Goal: Information Seeking & Learning: Learn about a topic

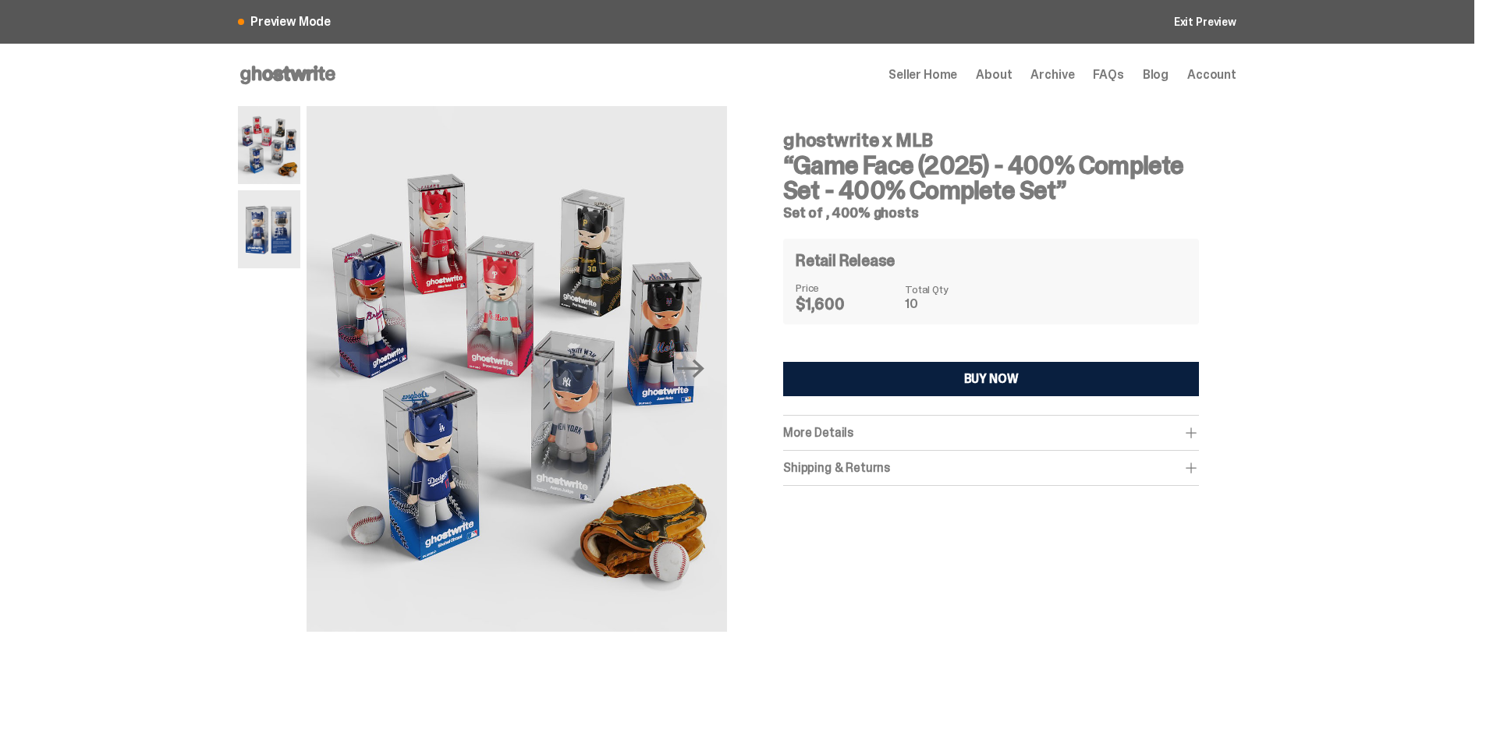
click at [990, 428] on div "More Details" at bounding box center [991, 433] width 416 height 16
click at [999, 433] on div "More Details" at bounding box center [991, 433] width 416 height 16
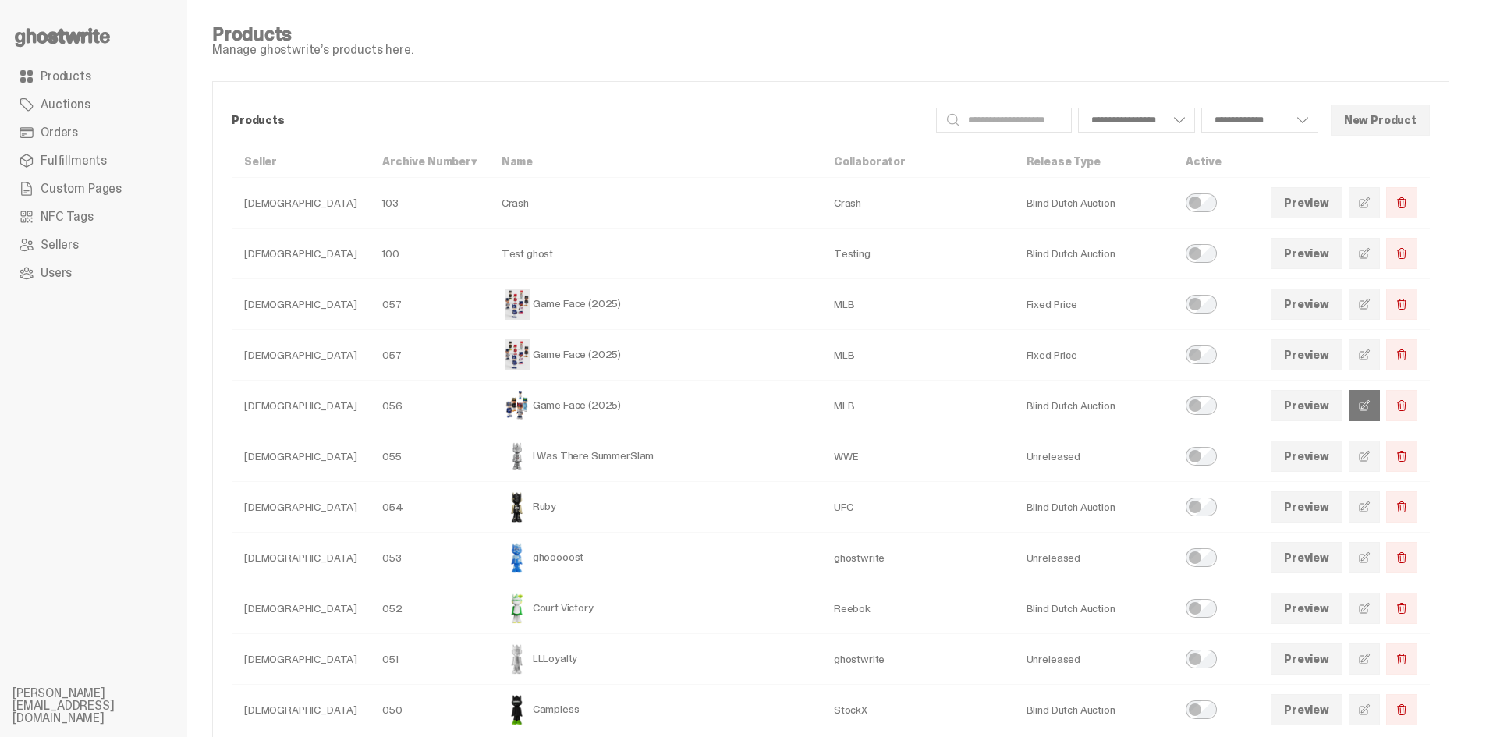
click at [1371, 411] on span at bounding box center [1364, 405] width 12 height 12
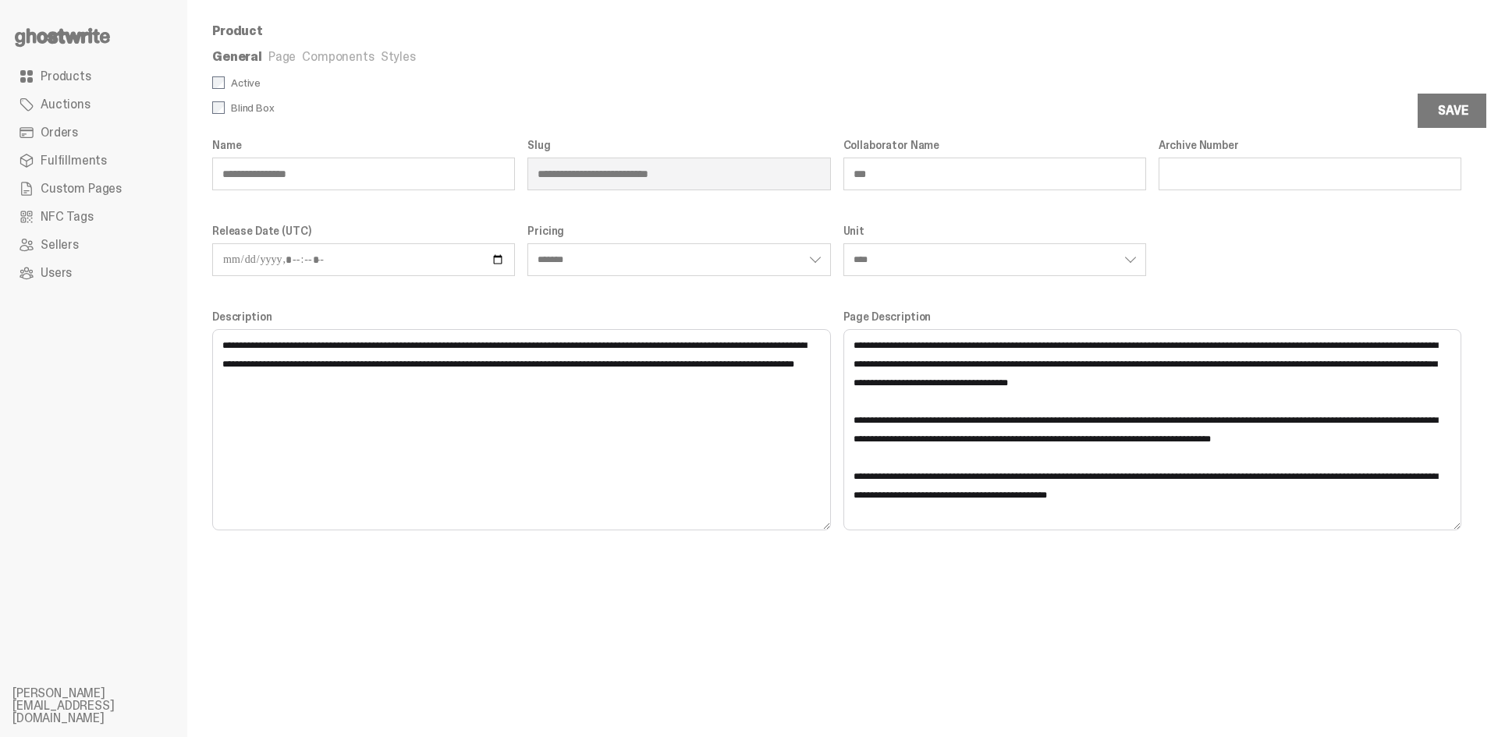
click at [283, 54] on link "Page" at bounding box center [281, 56] width 27 height 16
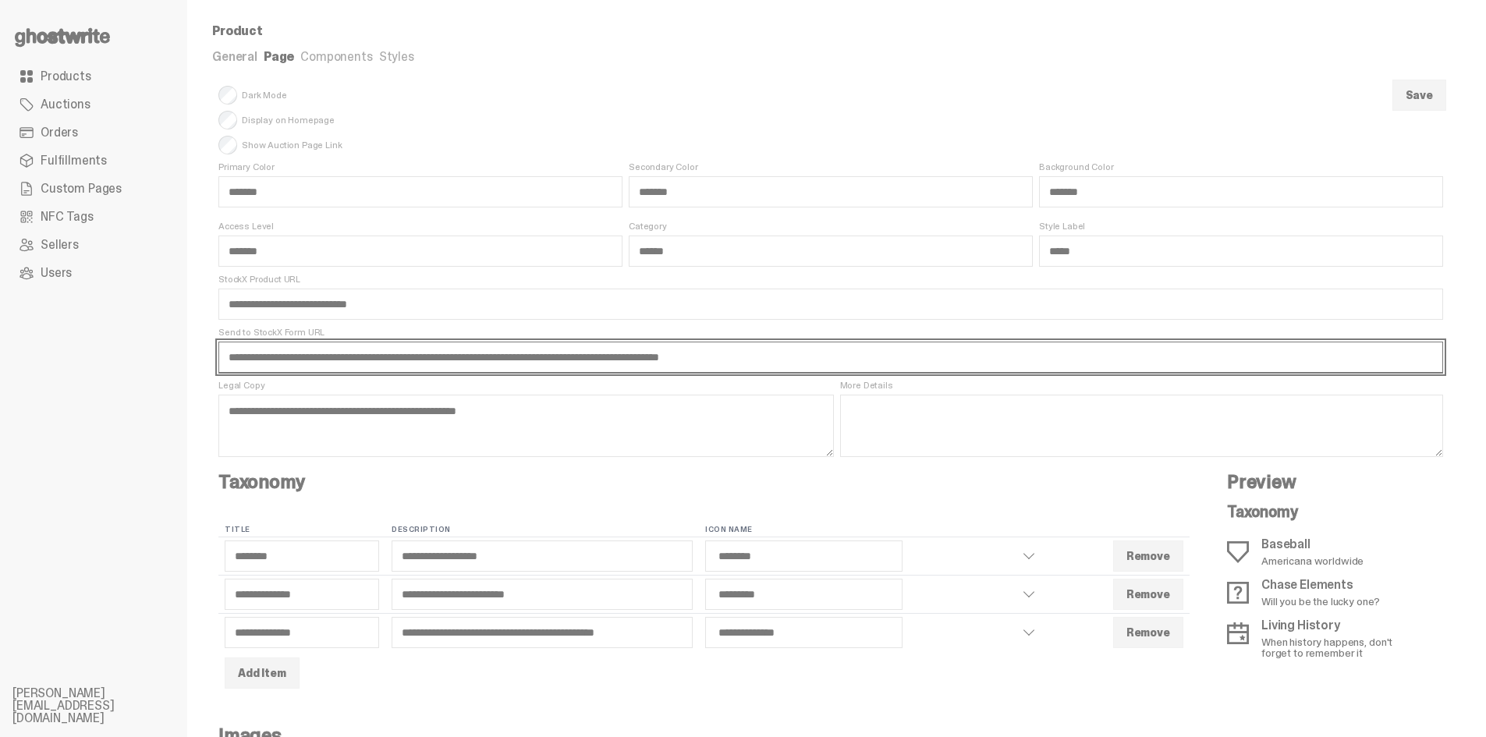
click at [368, 359] on input "**********" at bounding box center [830, 357] width 1225 height 31
click at [369, 359] on input "**********" at bounding box center [830, 357] width 1225 height 31
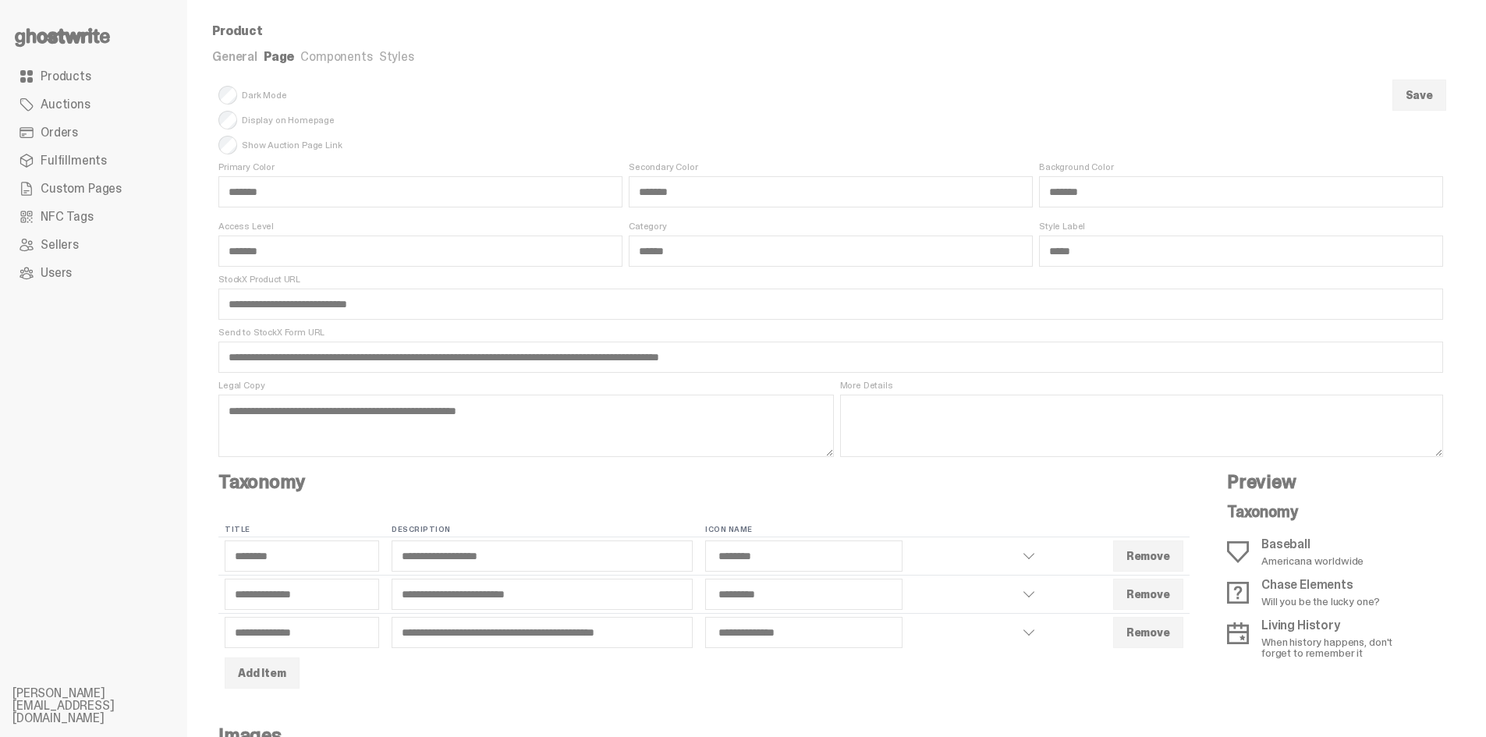
click at [860, 41] on div "**********" at bounding box center [830, 712] width 1237 height 1375
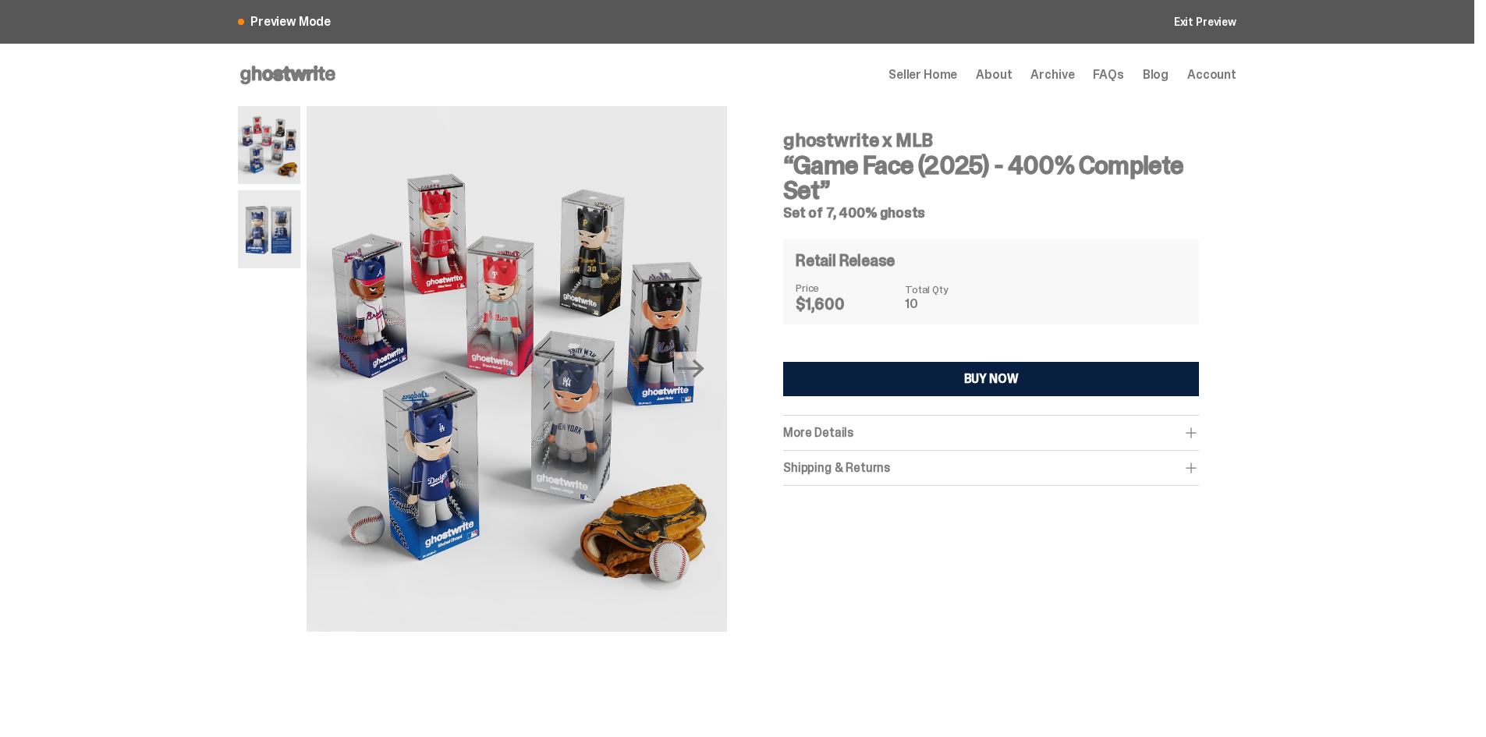
click at [1064, 433] on div "More Details" at bounding box center [991, 433] width 416 height 16
click at [1050, 495] on div "Shipping & Returns" at bounding box center [991, 496] width 416 height 16
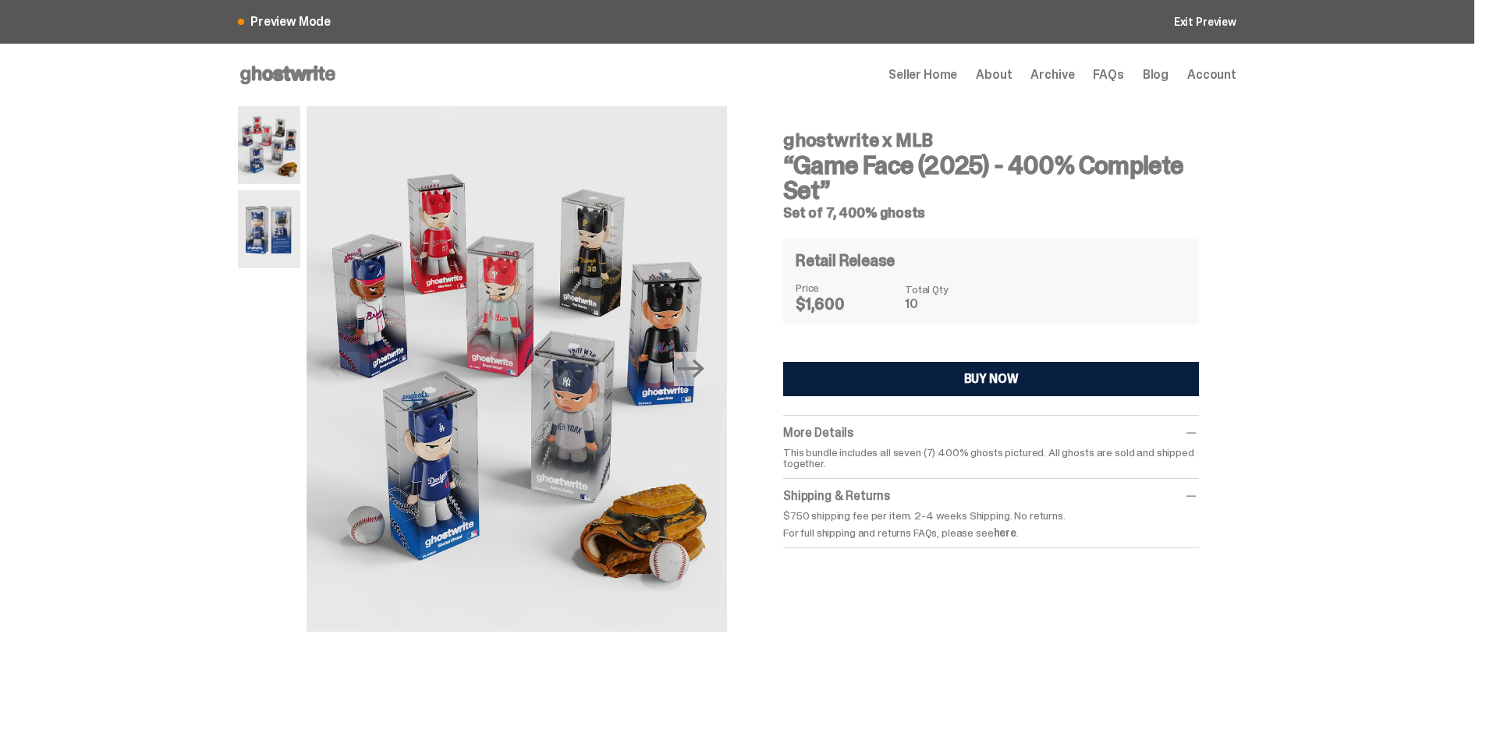
click at [267, 246] on img at bounding box center [269, 229] width 62 height 78
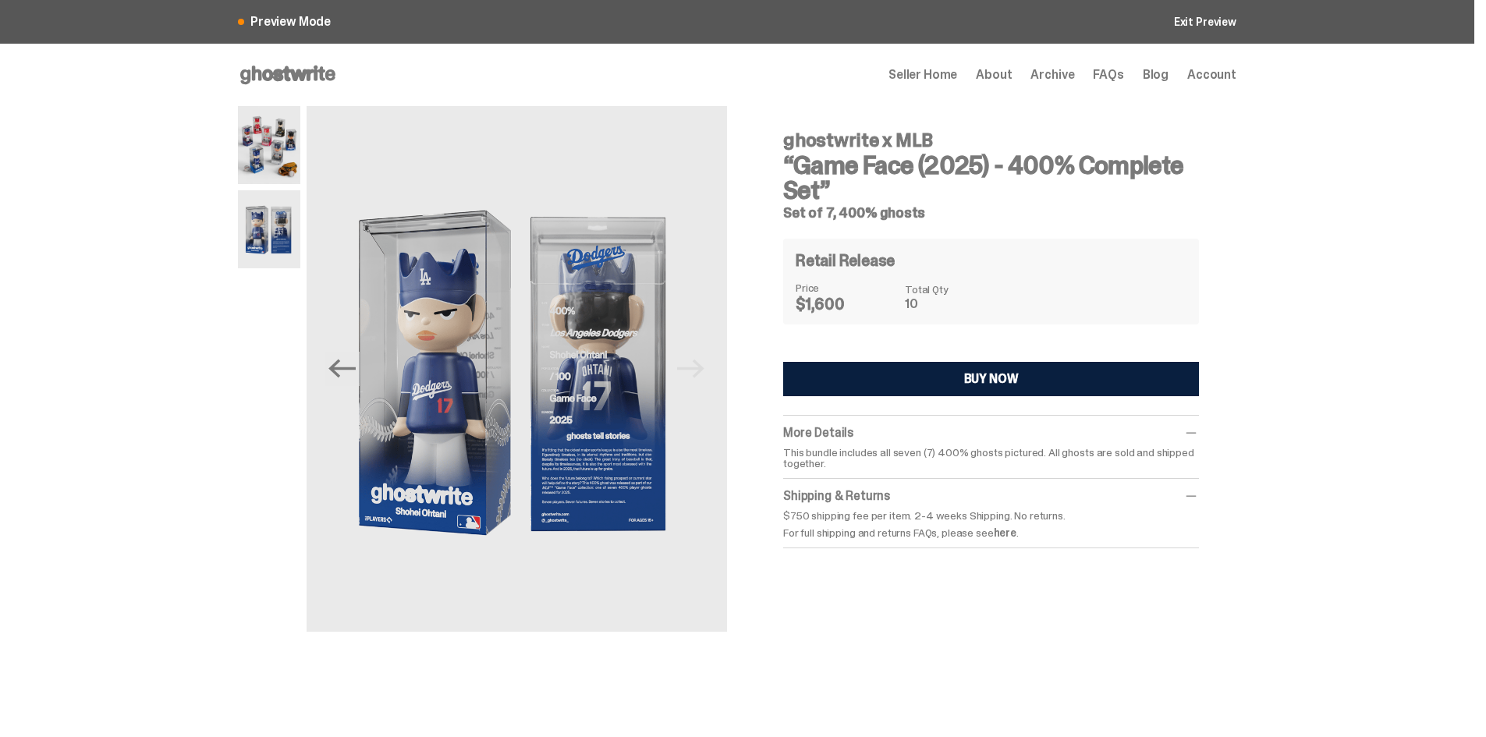
click at [265, 159] on img at bounding box center [269, 145] width 62 height 78
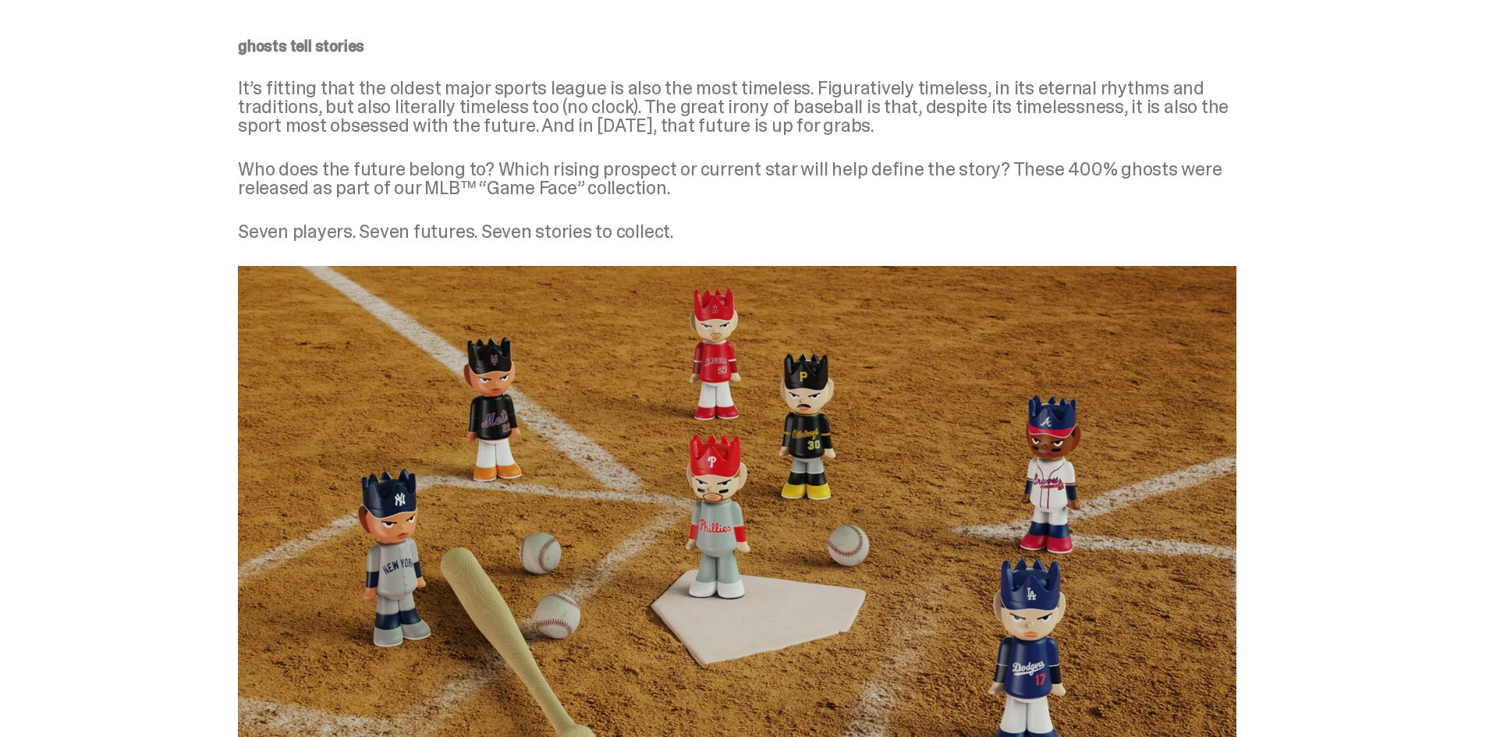
scroll to position [702, 0]
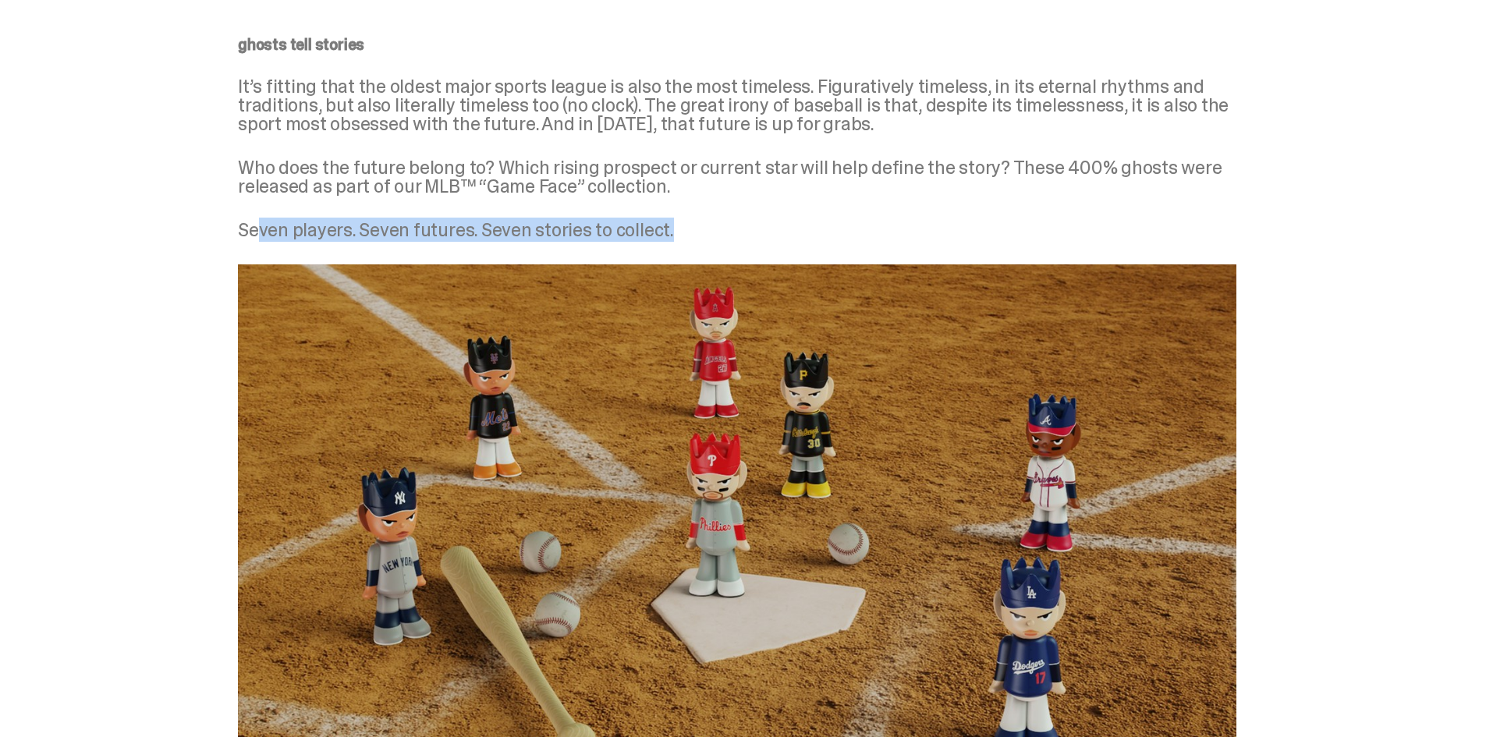
drag, startPoint x: 710, startPoint y: 235, endPoint x: 263, endPoint y: 227, distance: 447.1
click at [263, 227] on p "Seven players. Seven futures. Seven stories to collect." at bounding box center [737, 230] width 999 height 19
click at [305, 206] on div "ghosts tell stories It’s fitting that the oldest major sports league is also th…" at bounding box center [737, 138] width 999 height 203
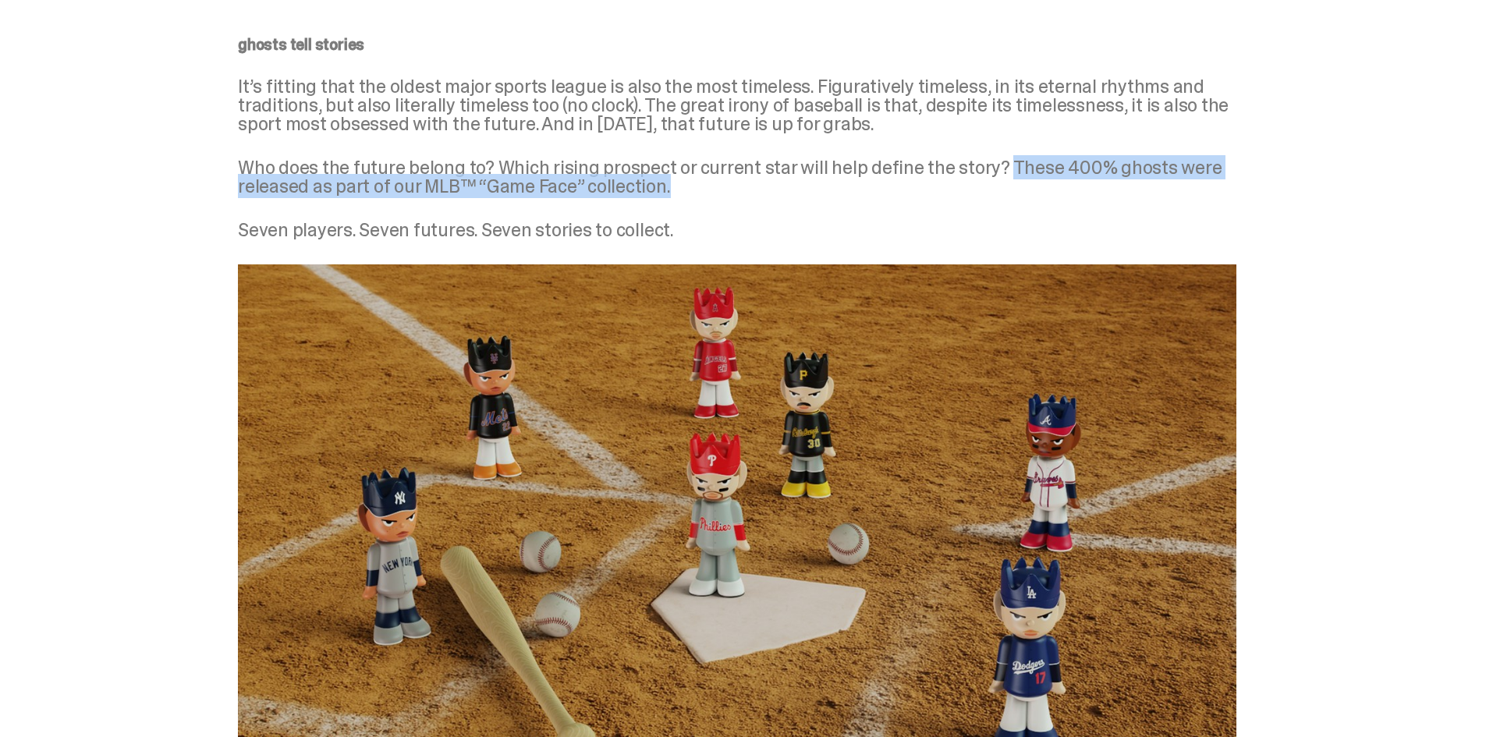
drag, startPoint x: 1006, startPoint y: 160, endPoint x: 1006, endPoint y: 190, distance: 29.6
click at [1006, 190] on p "Who does the future belong to? Which rising prospect or current star will help …" at bounding box center [737, 176] width 999 height 37
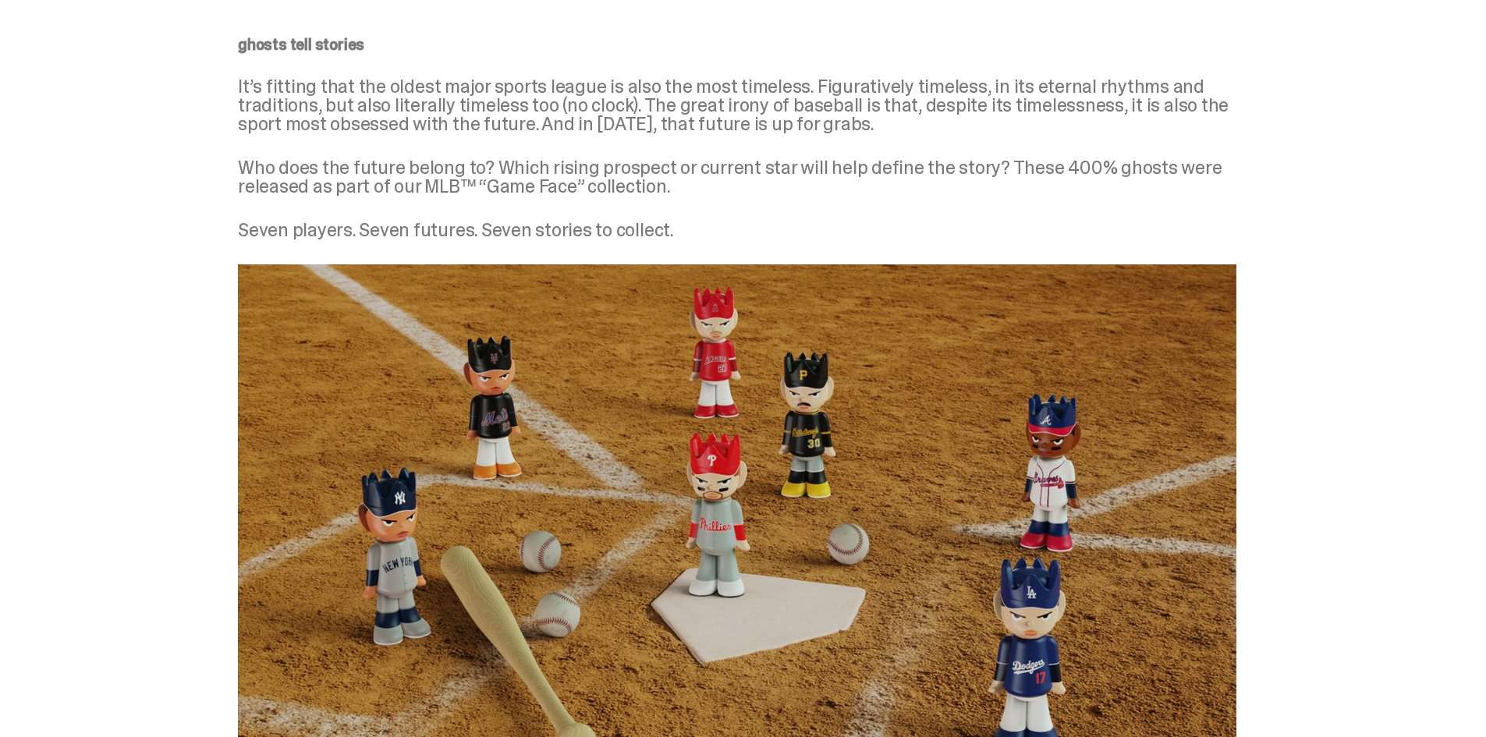
click at [1361, 277] on div "ghosts tell stories It’s fitting that the oldest major sports league is also th…" at bounding box center [737, 431] width 1475 height 864
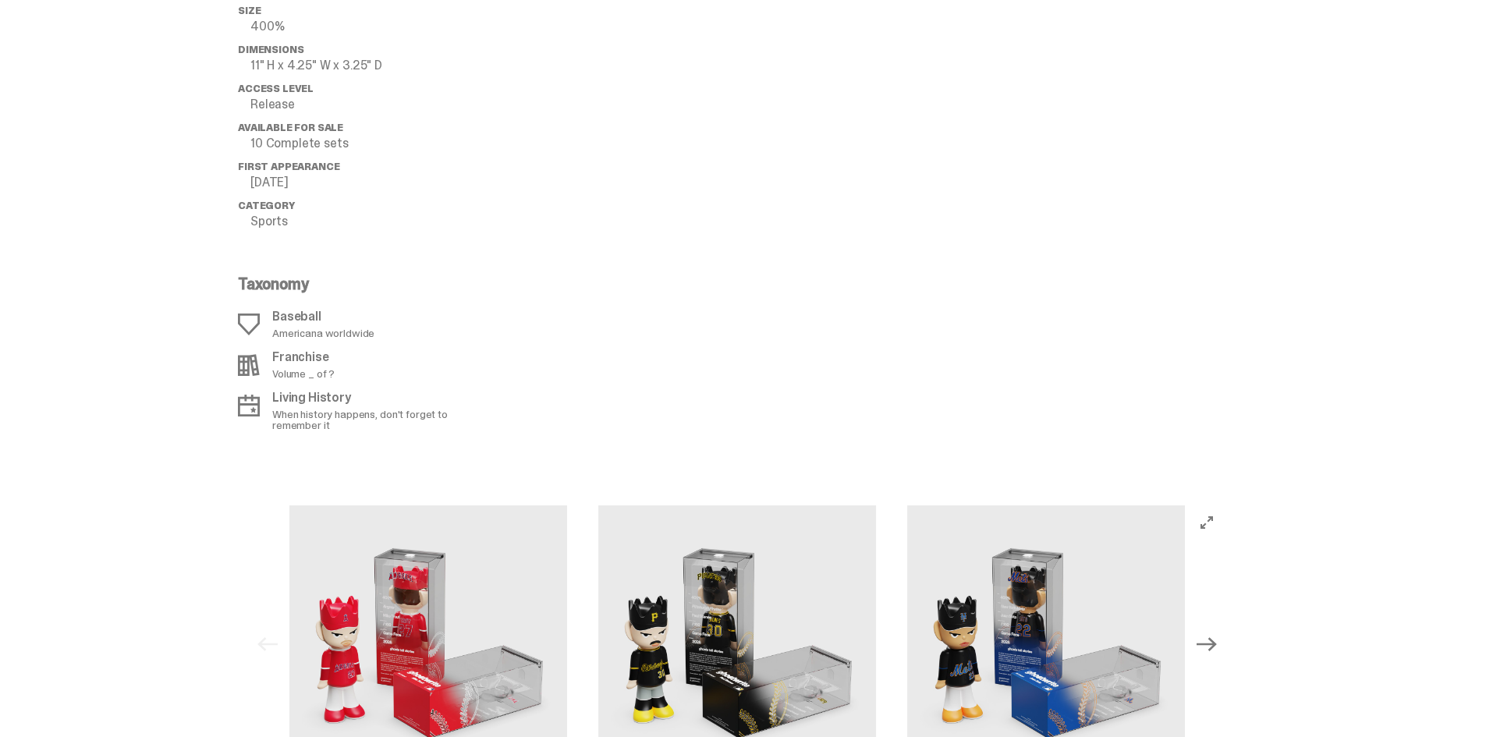
scroll to position [1737, 0]
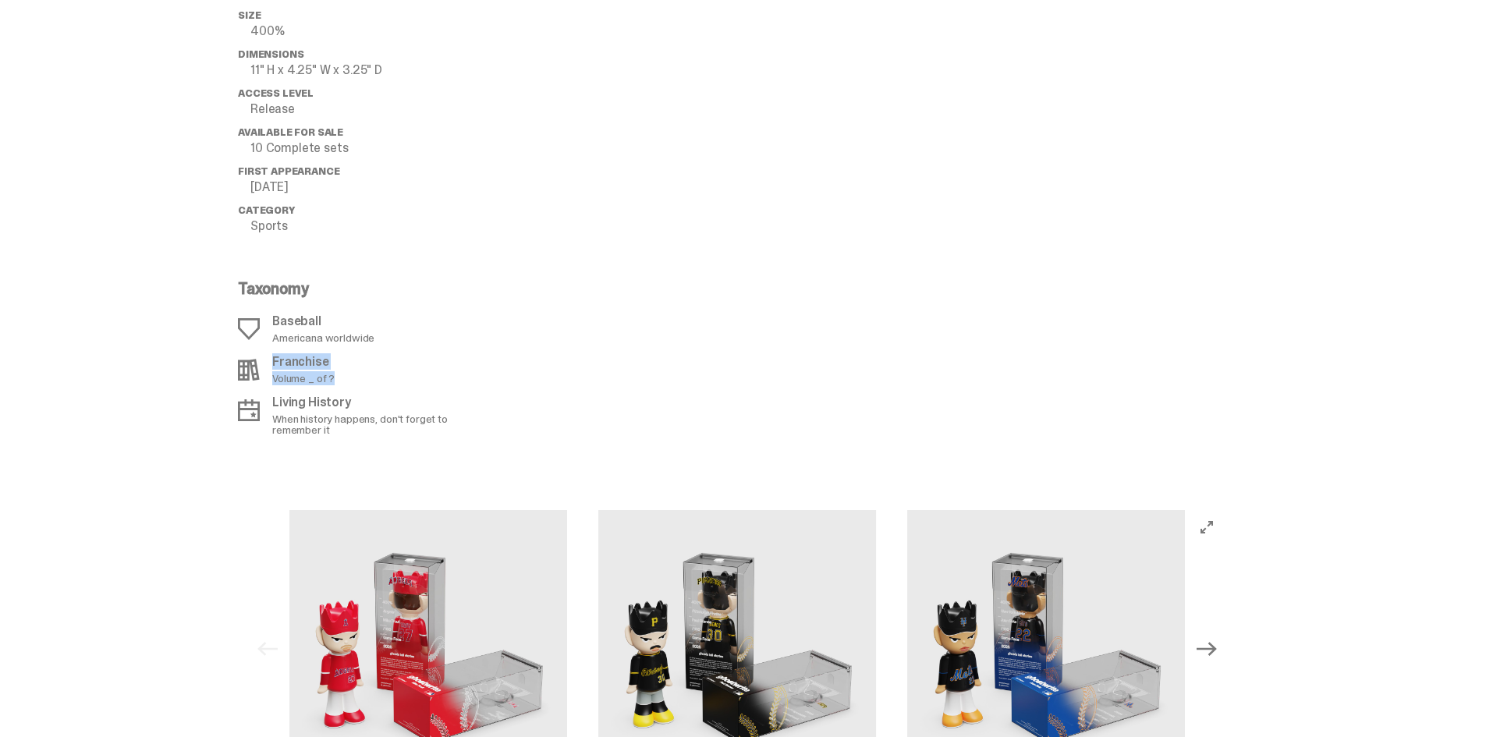
drag, startPoint x: 357, startPoint y: 386, endPoint x: 274, endPoint y: 361, distance: 86.4
click at [274, 361] on div "Baseball Americana worldwide Franchise Volume _ of ? Living History When histor…" at bounding box center [358, 375] width 240 height 120
click at [404, 374] on div "Franchise Volume _ of ?" at bounding box center [358, 370] width 240 height 28
drag, startPoint x: 363, startPoint y: 386, endPoint x: 263, endPoint y: 367, distance: 101.6
click at [263, 367] on div "Baseball Americana worldwide Franchise Volume _ of ? Living History When histor…" at bounding box center [358, 375] width 240 height 120
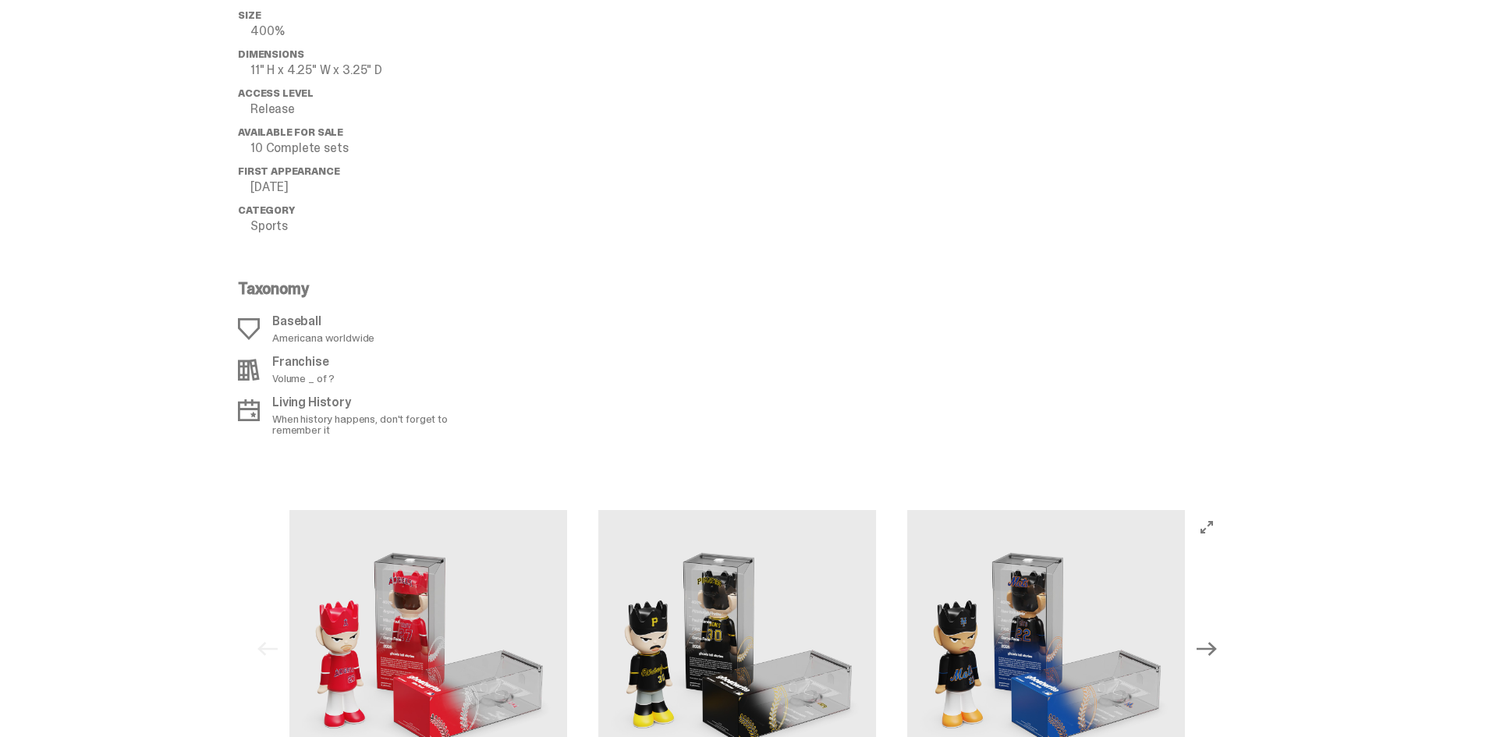
click at [619, 346] on div at bounding box center [862, 169] width 749 height 532
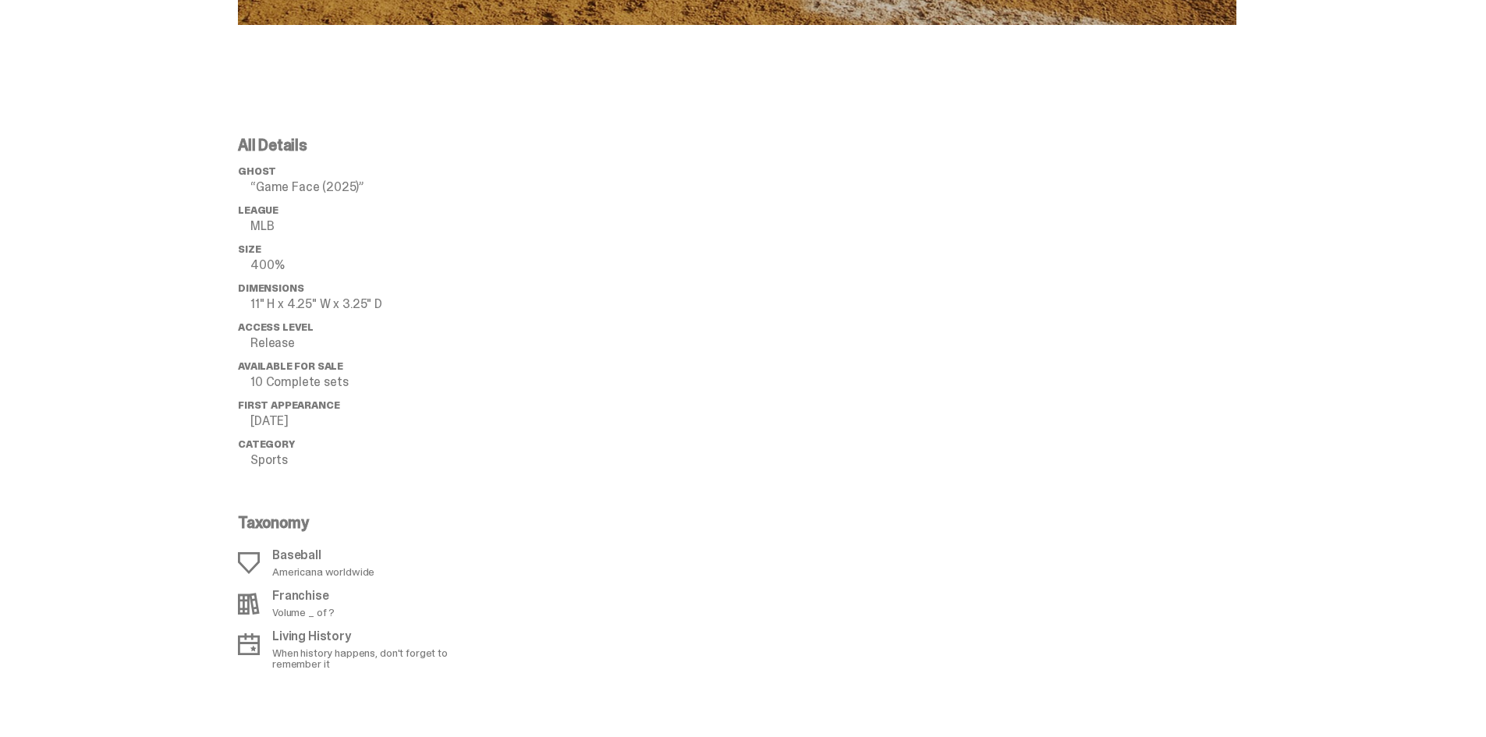
scroll to position [1581, 0]
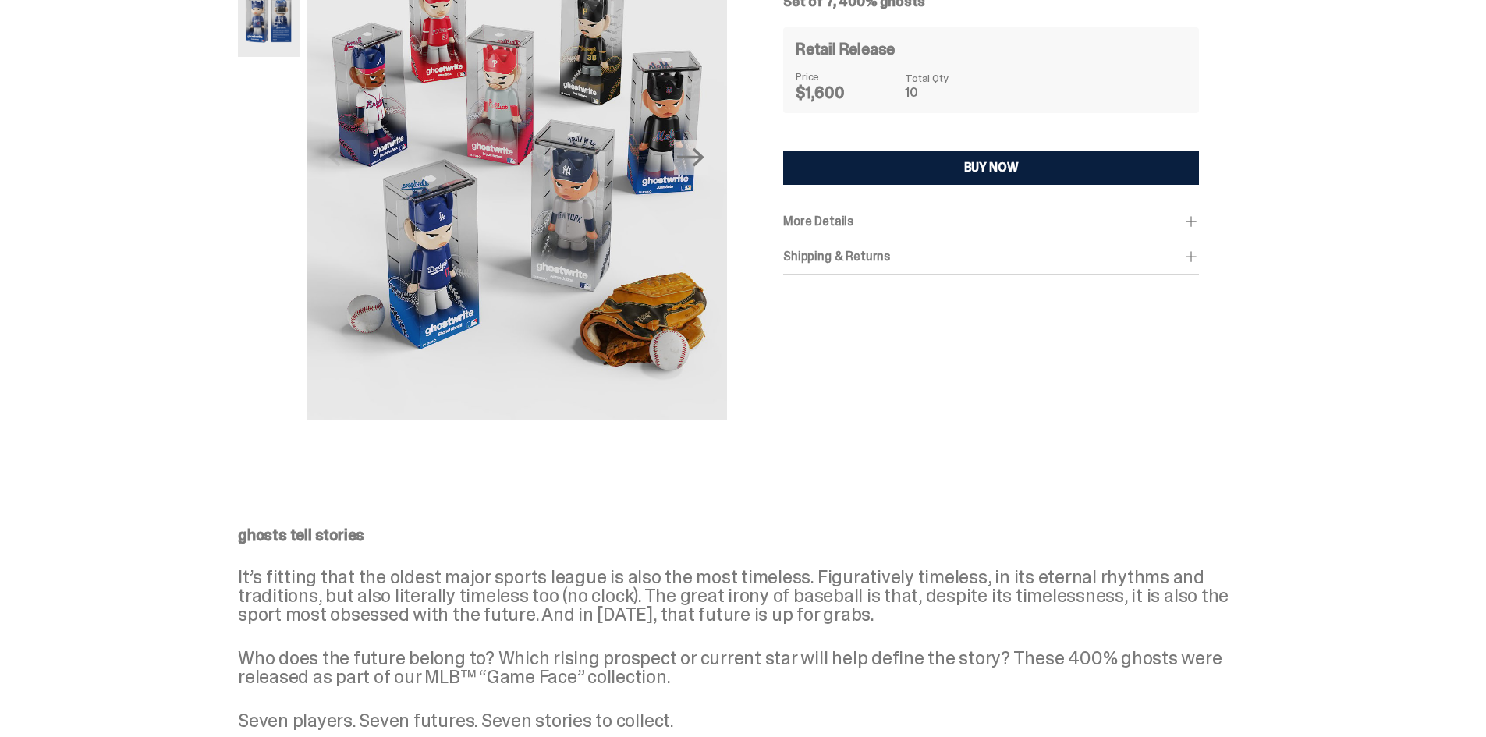
scroll to position [21, 0]
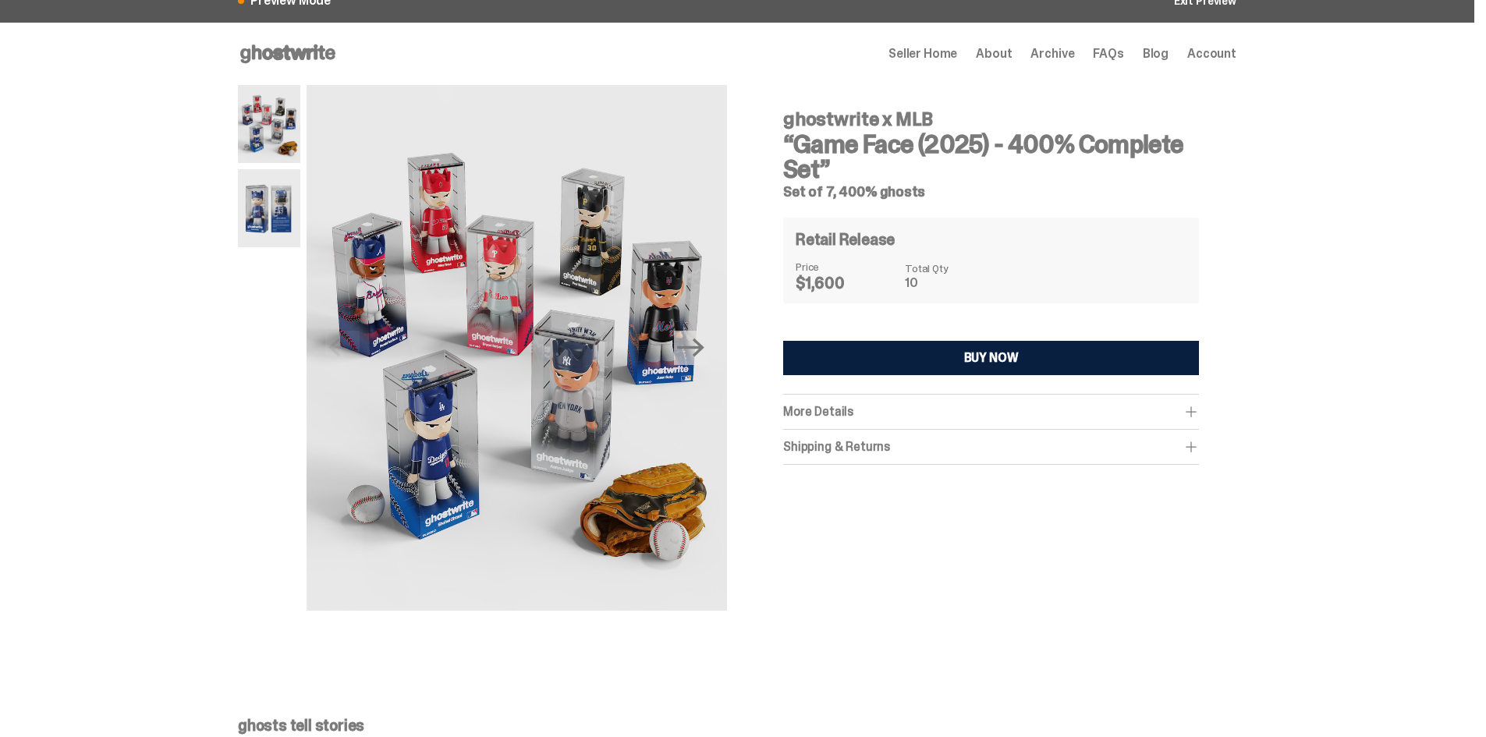
click at [847, 404] on span "More Details" at bounding box center [818, 411] width 70 height 16
click at [869, 484] on div "Shipping & Returns $750 shipping fee per item. 2-4 weeks Shipping. No returns. …" at bounding box center [991, 475] width 416 height 35
click at [860, 470] on div "Shipping & Returns" at bounding box center [991, 475] width 416 height 16
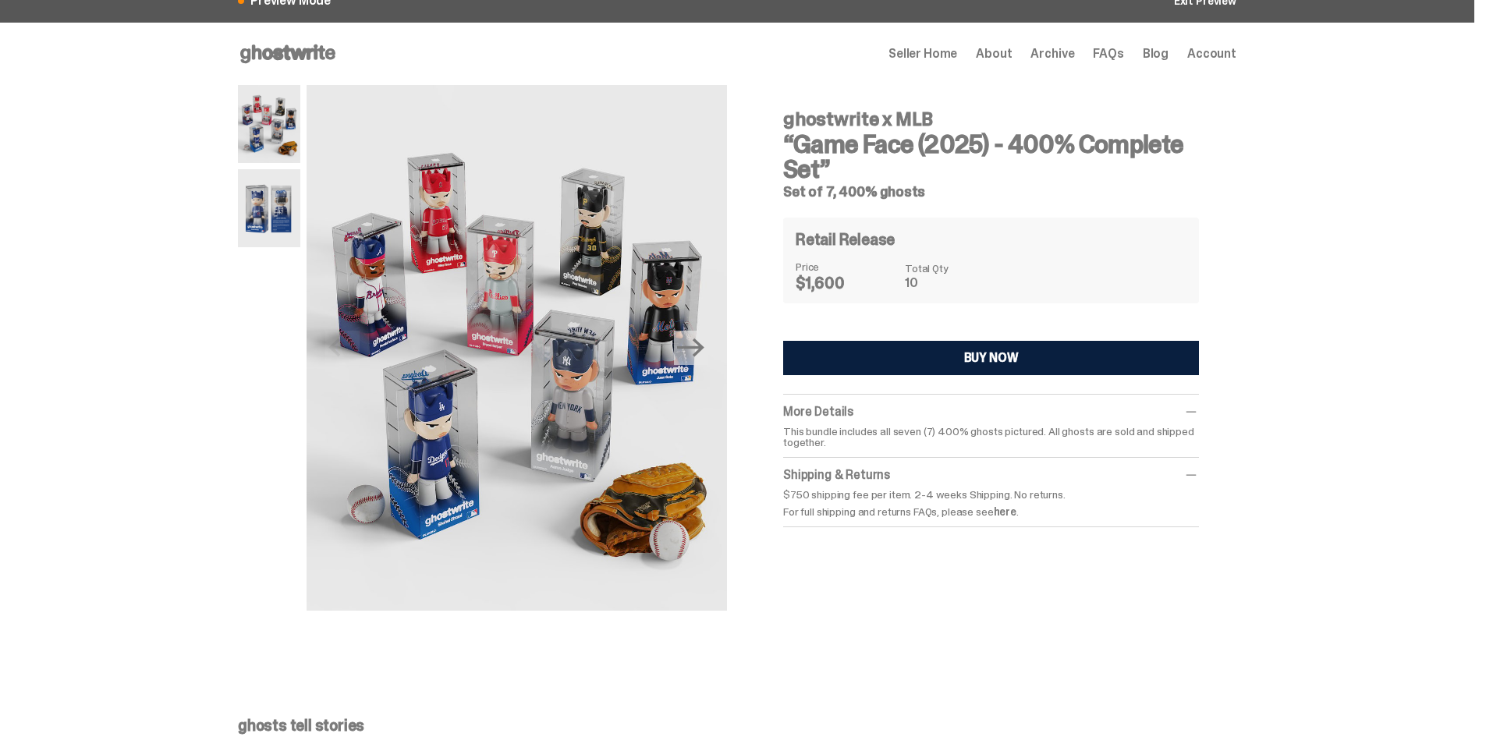
click at [1320, 406] on div "ghostwrite x MLB “Game Face (2025) - 400% Complete Set” Set of 7, 400% ghosts P…" at bounding box center [737, 364] width 1475 height 558
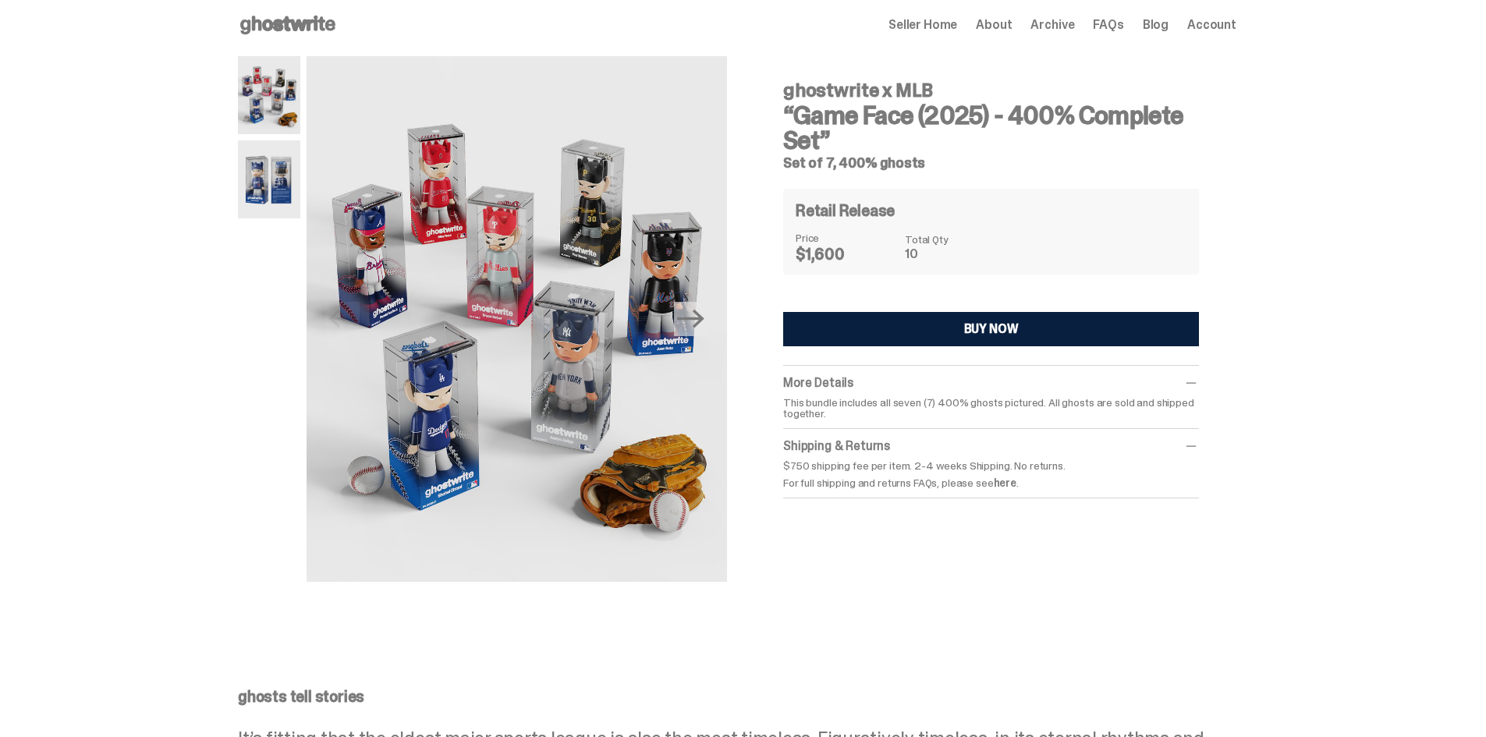
scroll to position [0, 0]
